Goal: Book appointment/travel/reservation

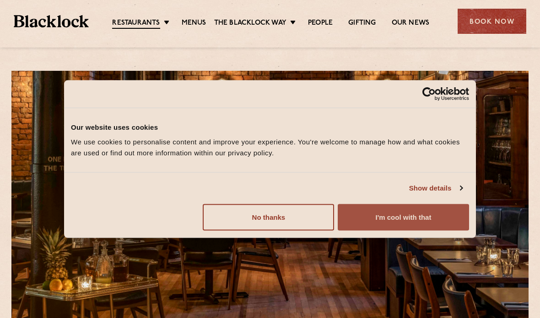
click at [423, 219] on button "I'm cool with that" at bounding box center [403, 217] width 131 height 27
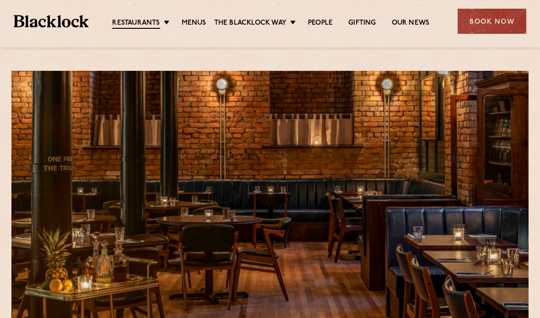
click at [156, 16] on ul "Restaurants Soho City Shoreditch Covent Garden Canary Wharf Manchester Birmingh…" at bounding box center [271, 21] width 364 height 15
click at [285, 40] on div "Restaurants Soho City Shoreditch Covent Garden Canary Wharf Manchester Birmingh…" at bounding box center [270, 20] width 540 height 41
click at [195, 33] on div "Restaurants Soho City Shoreditch Covent Garden Canary Wharf Manchester Birmingh…" at bounding box center [270, 20] width 540 height 41
click at [196, 19] on link "Menus" at bounding box center [194, 23] width 25 height 9
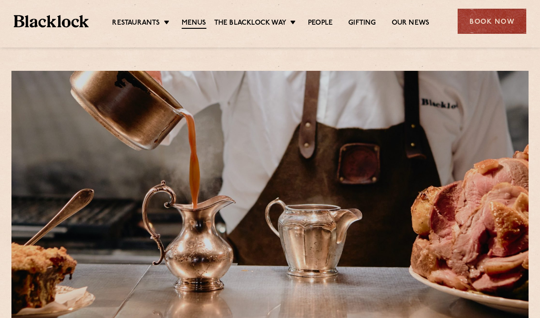
scroll to position [120, 0]
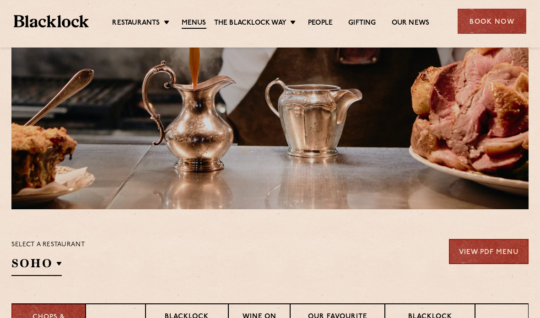
click at [467, 203] on div at bounding box center [269, 80] width 517 height 258
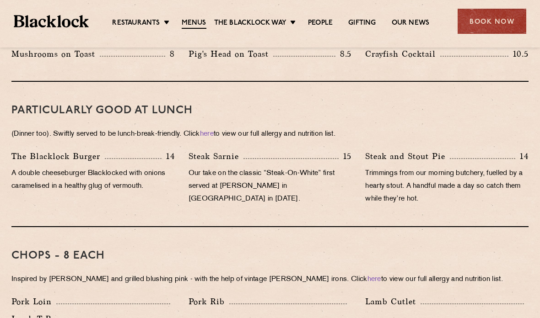
scroll to position [507, 0]
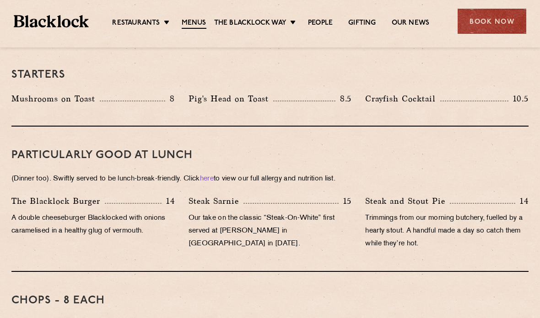
click at [492, 19] on div "Book Now" at bounding box center [491, 21] width 69 height 25
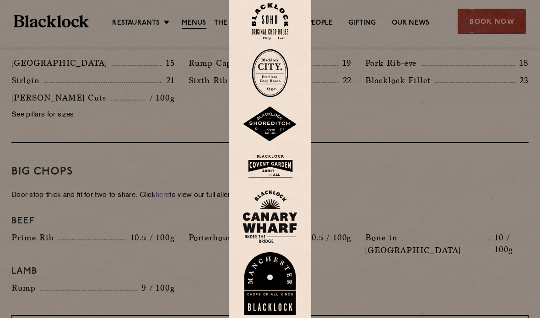
scroll to position [964, 0]
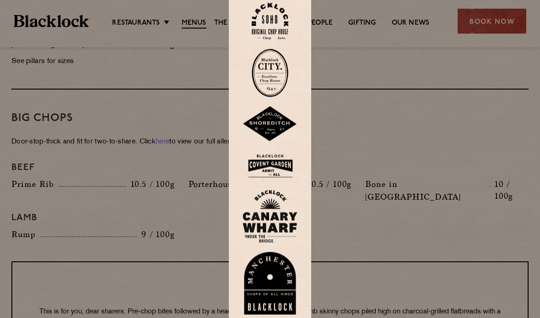
click at [285, 303] on img at bounding box center [269, 284] width 55 height 63
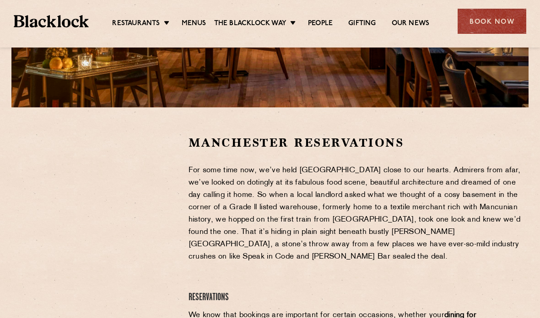
scroll to position [240, 0]
